Goal: Transaction & Acquisition: Purchase product/service

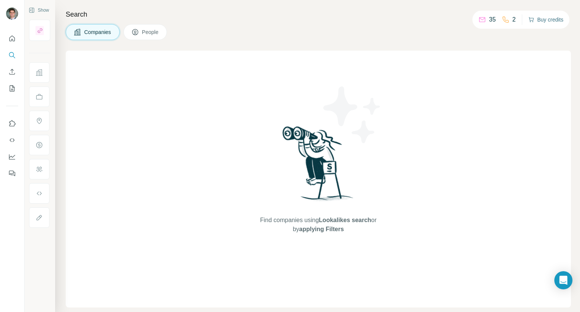
click at [531, 18] on icon "button" at bounding box center [531, 20] width 6 height 6
click at [537, 18] on button "Buy credits" at bounding box center [545, 19] width 35 height 11
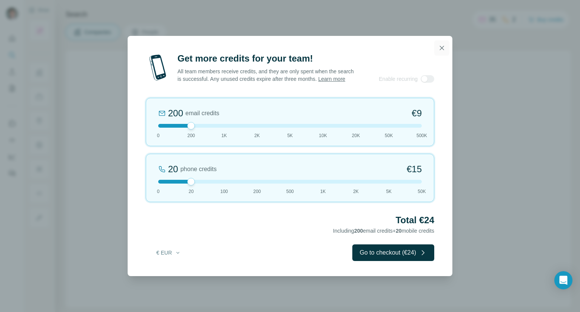
click at [438, 46] on icon "button" at bounding box center [442, 48] width 8 height 8
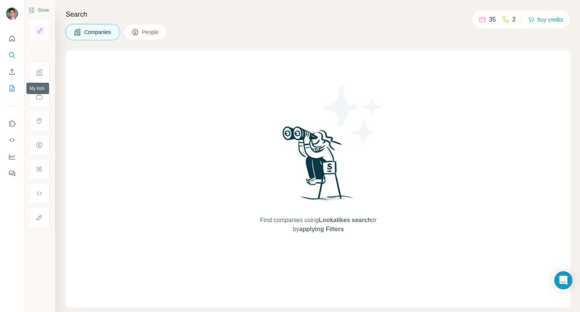
click at [14, 86] on icon "My lists" at bounding box center [12, 89] width 8 height 8
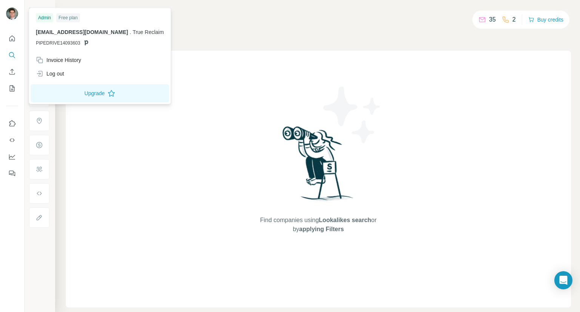
click at [14, 8] on div at bounding box center [12, 15] width 12 height 14
click at [71, 35] on span "[EMAIL_ADDRESS][DOMAIN_NAME]" at bounding box center [82, 32] width 92 height 6
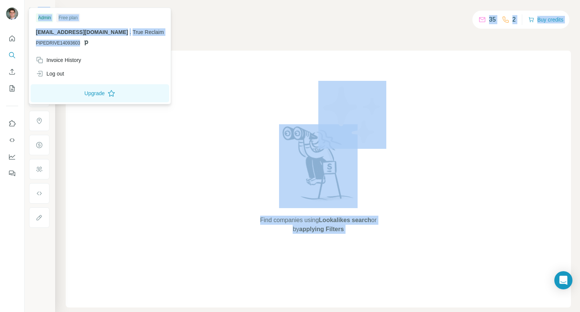
drag, startPoint x: 77, startPoint y: 41, endPoint x: 22, endPoint y: 41, distance: 55.1
click at [22, 41] on body "Show Search Companies People Find companies using Lookalikes search or by apply…" at bounding box center [290, 156] width 580 height 312
click at [179, 70] on div "Find companies using Lookalikes search or by applying Filters" at bounding box center [318, 179] width 505 height 257
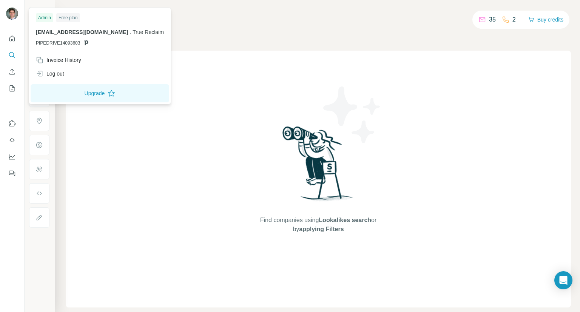
click at [12, 12] on img at bounding box center [12, 14] width 12 height 12
click at [70, 88] on button "Upgrade" at bounding box center [100, 93] width 138 height 18
